Goal: Task Accomplishment & Management: Manage account settings

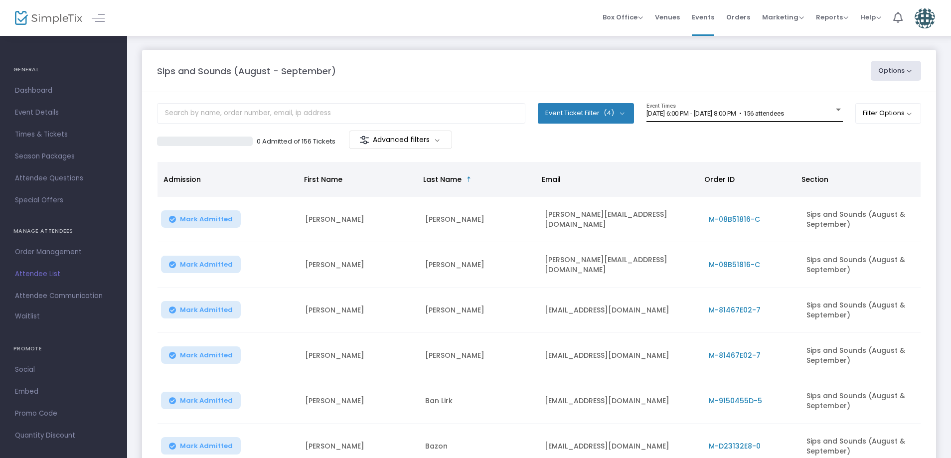
click at [699, 115] on span "[DATE] 6:00 PM - [DATE] 8:00 PM • 156 attendees" at bounding box center [715, 113] width 138 height 7
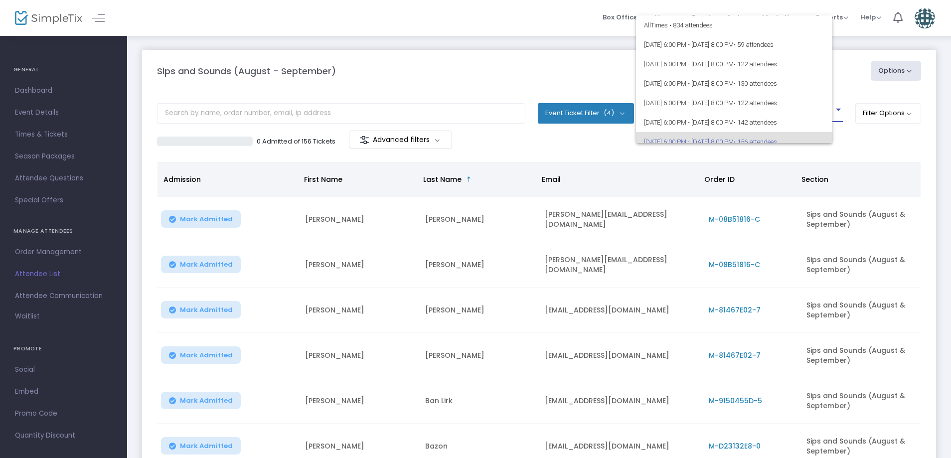
scroll to position [28, 0]
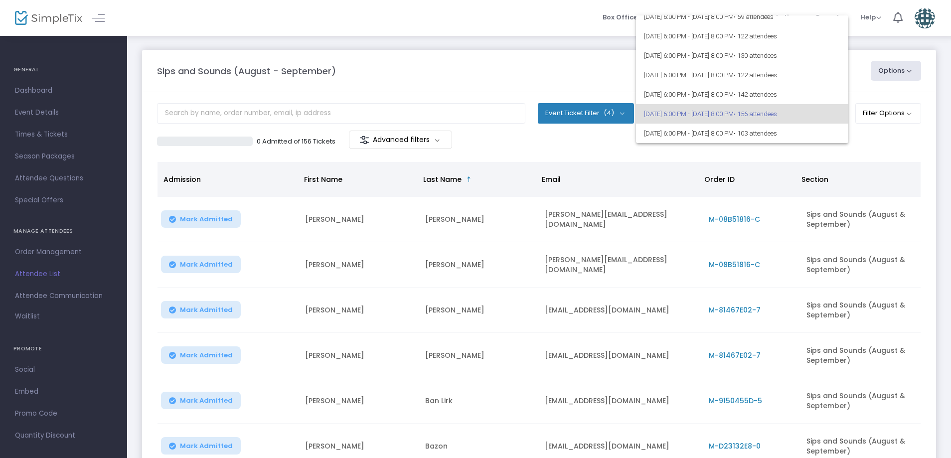
click at [691, 117] on span "9/19/2025 @ 6:00 PM - 9/19/2025 @ 8:00 PM • 156 attendees" at bounding box center [742, 113] width 196 height 19
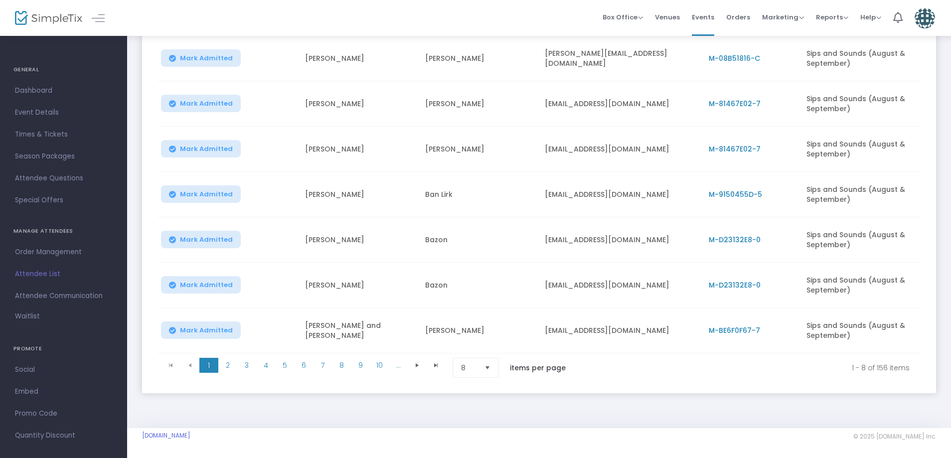
scroll to position [210, 0]
click at [466, 365] on span "8" at bounding box center [468, 368] width 15 height 10
click at [476, 443] on li "100" at bounding box center [477, 447] width 48 height 20
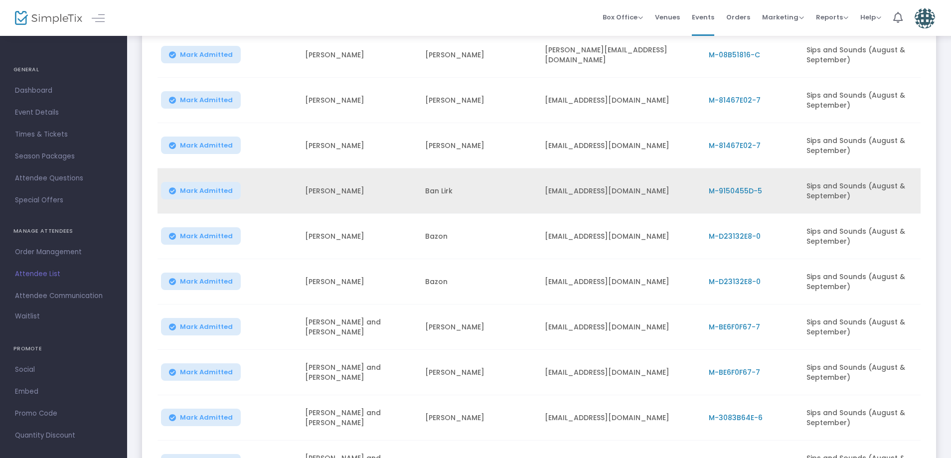
click at [748, 192] on span "M-9150455D-5" at bounding box center [734, 191] width 53 height 10
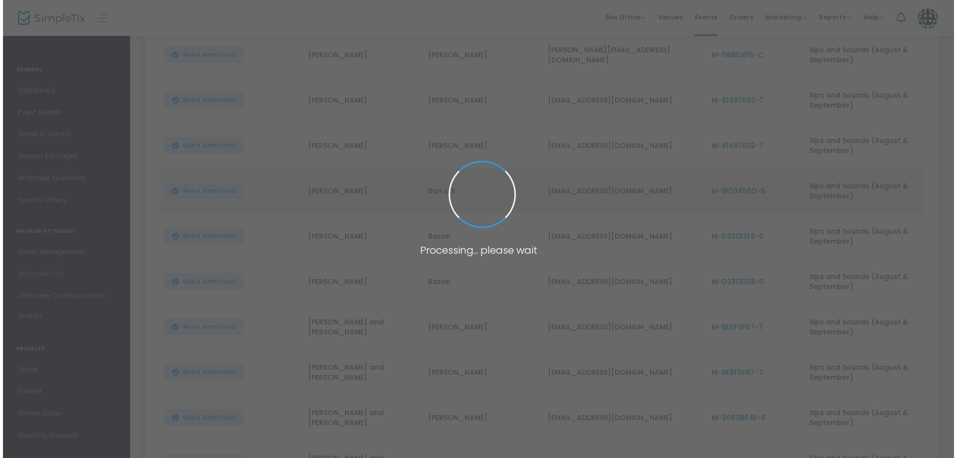
scroll to position [0, 0]
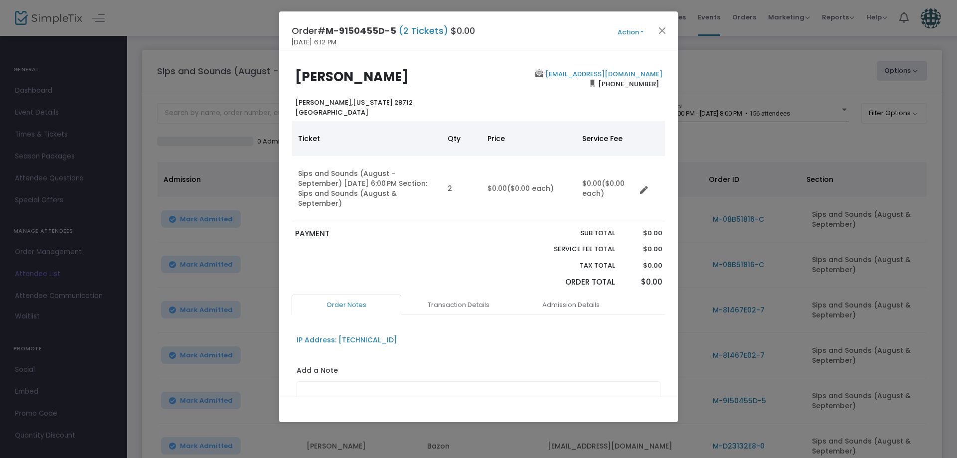
click at [631, 29] on button "Action" at bounding box center [630, 32] width 60 height 11
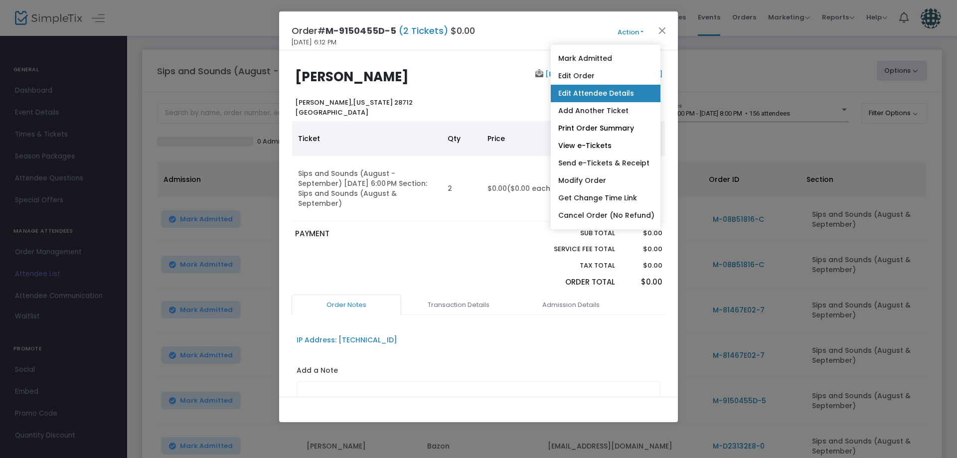
click at [586, 94] on link "Edit Attendee Details" at bounding box center [606, 93] width 110 height 17
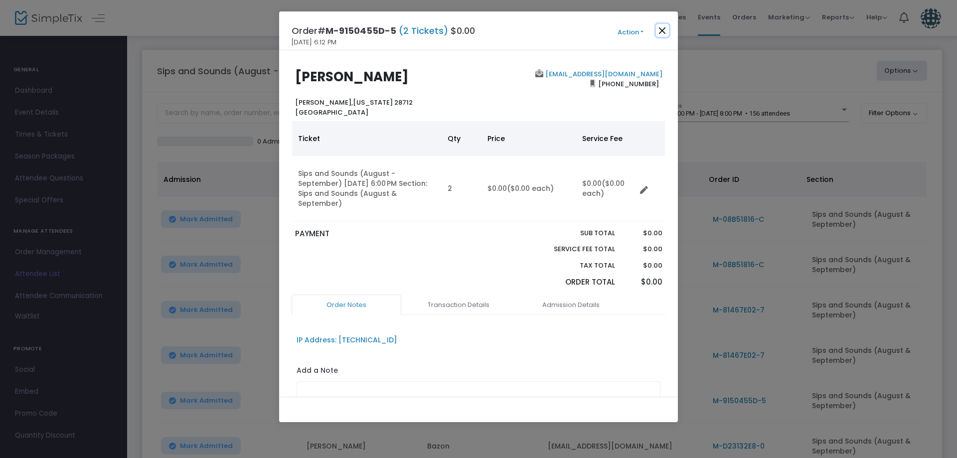
click at [668, 30] on button "Close" at bounding box center [662, 30] width 13 height 13
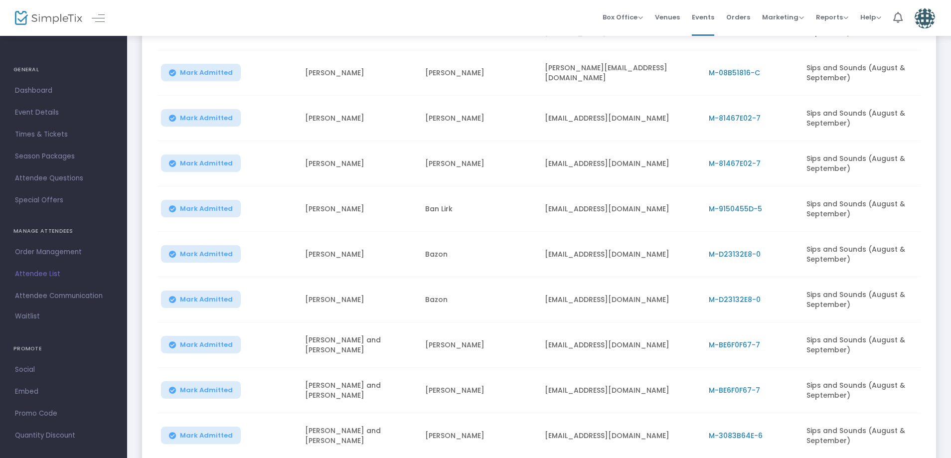
scroll to position [197, 0]
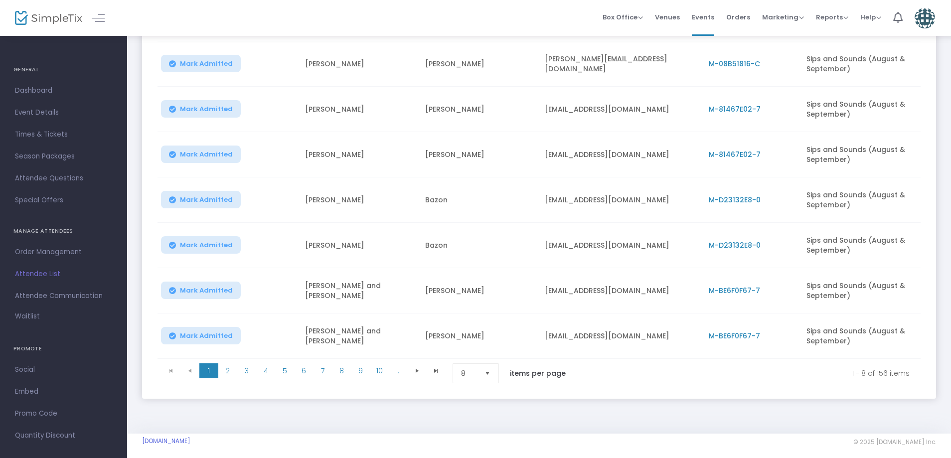
scroll to position [210, 0]
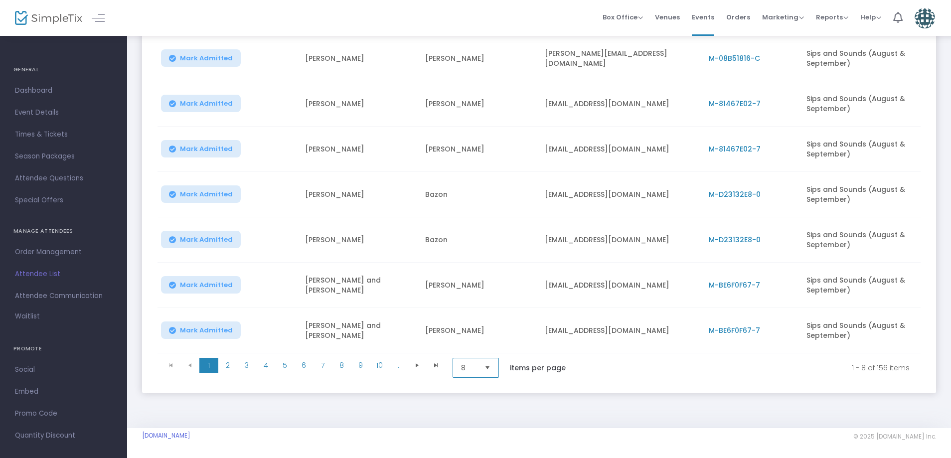
click at [471, 366] on span "8" at bounding box center [468, 368] width 15 height 10
click at [468, 447] on span "100" at bounding box center [466, 447] width 11 height 10
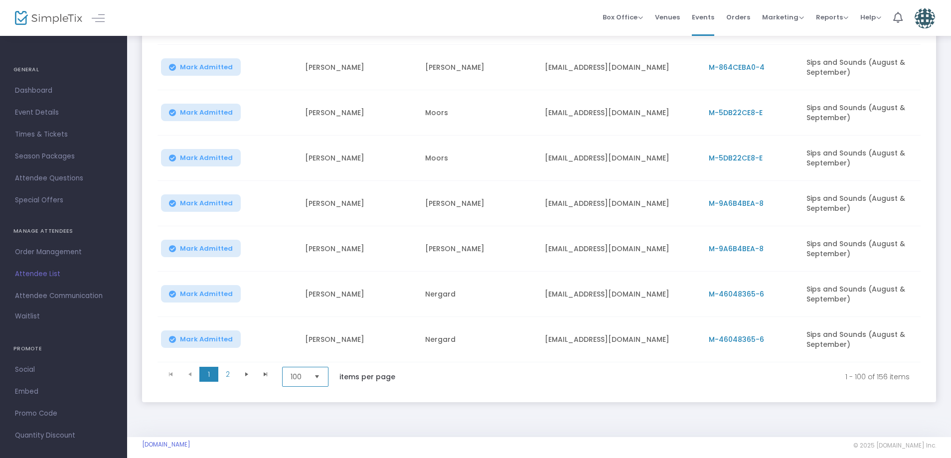
scroll to position [4381, 0]
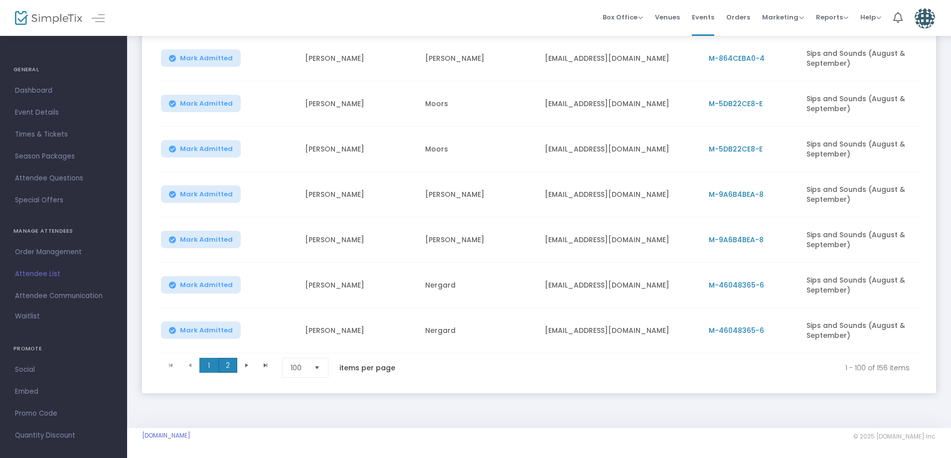
click at [234, 363] on span "2" at bounding box center [227, 365] width 19 height 15
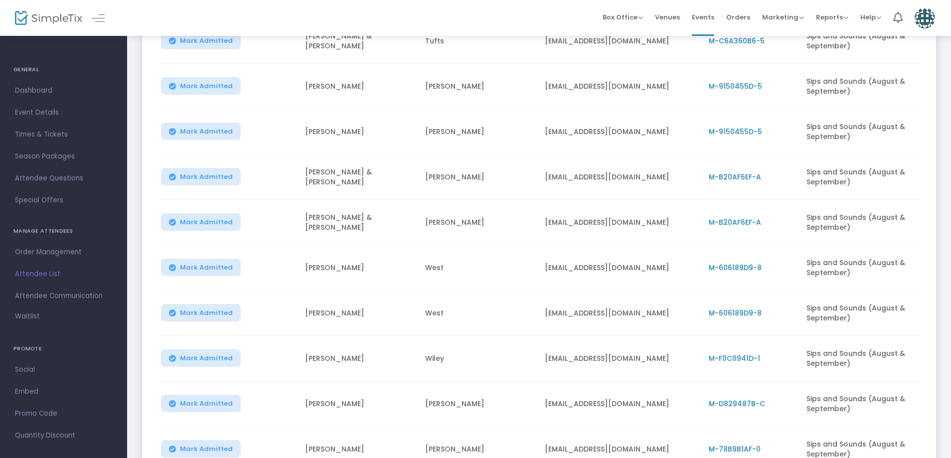
scroll to position [2386, 0]
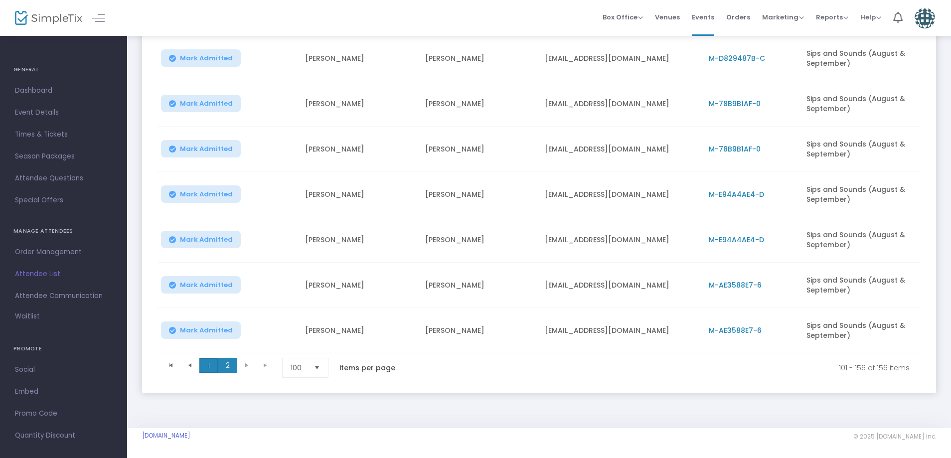
click at [206, 361] on span "1" at bounding box center [208, 365] width 19 height 15
click at [234, 362] on span "2" at bounding box center [227, 365] width 19 height 15
click at [207, 360] on span "1" at bounding box center [208, 365] width 19 height 15
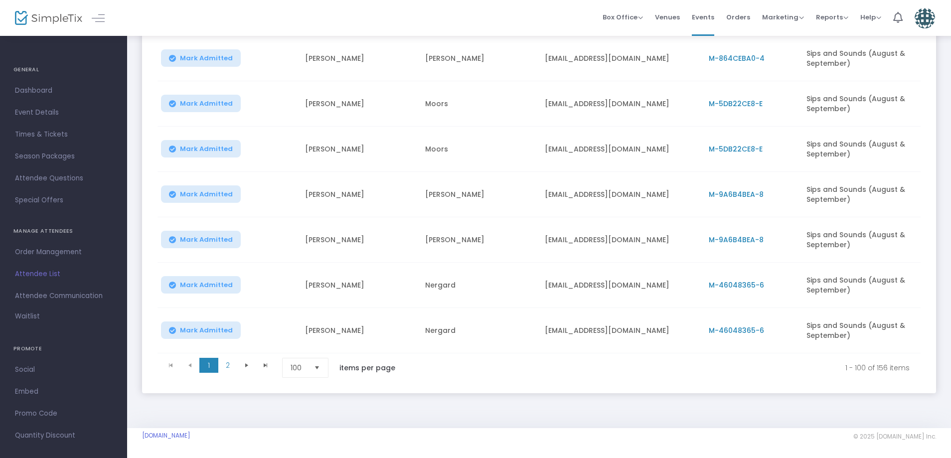
scroll to position [4381, 0]
click at [225, 364] on span "2" at bounding box center [227, 365] width 19 height 15
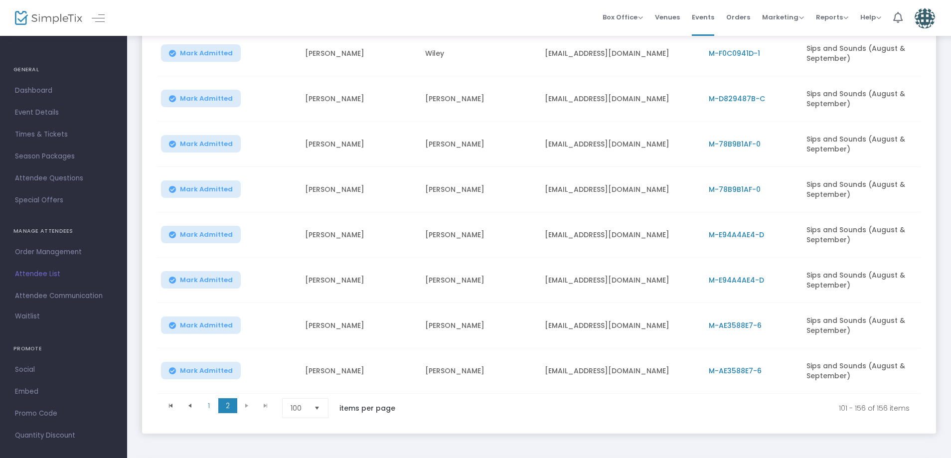
scroll to position [2386, 0]
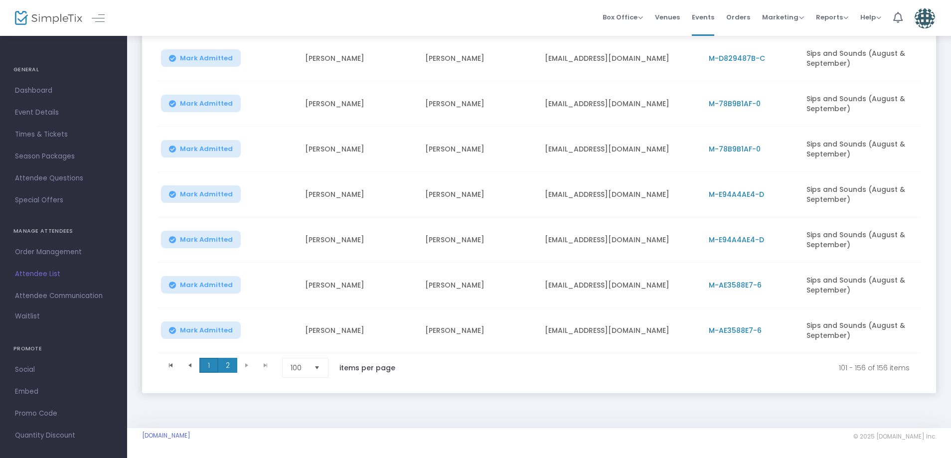
click at [203, 359] on span "1" at bounding box center [208, 365] width 19 height 15
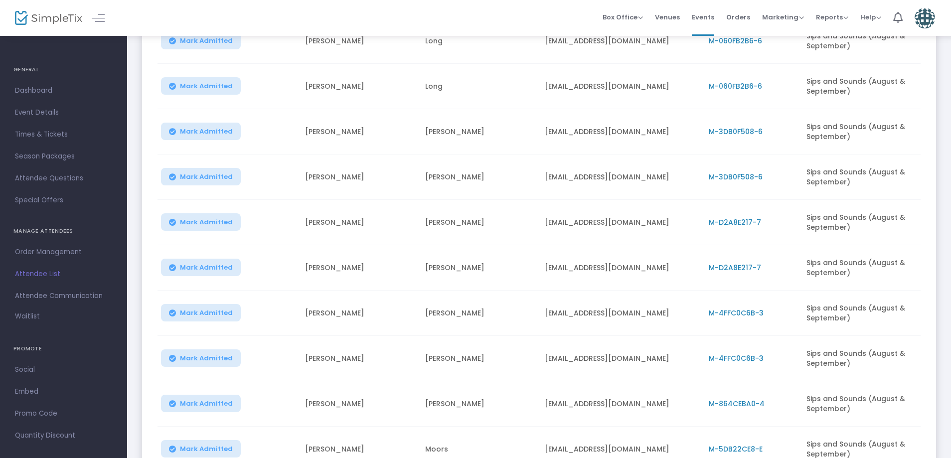
scroll to position [4381, 0]
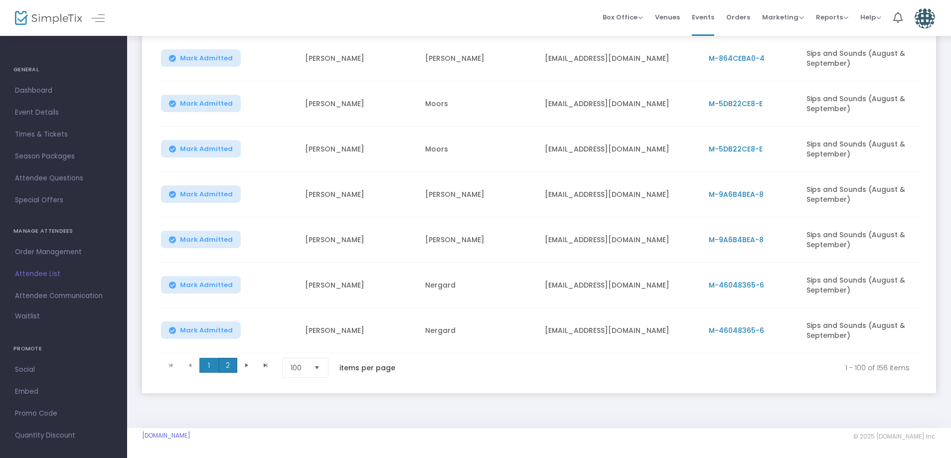
click at [232, 365] on span "2" at bounding box center [227, 365] width 19 height 15
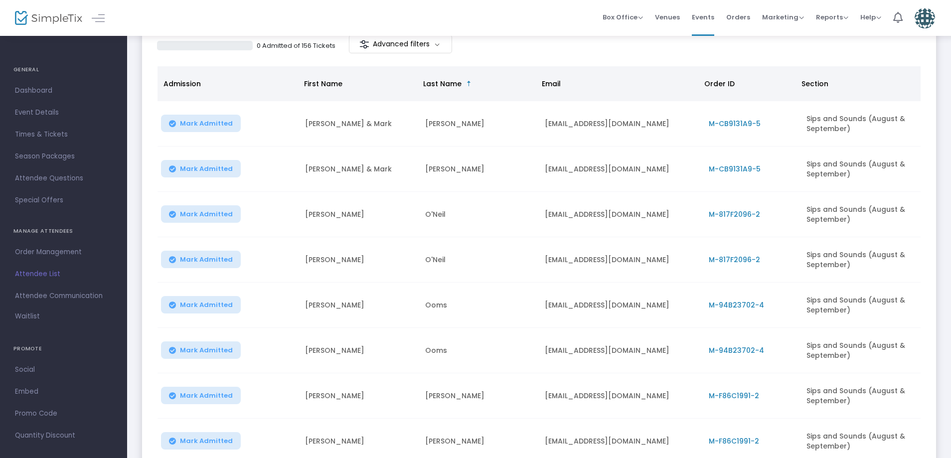
scroll to position [94, 0]
